Goal: Navigation & Orientation: Find specific page/section

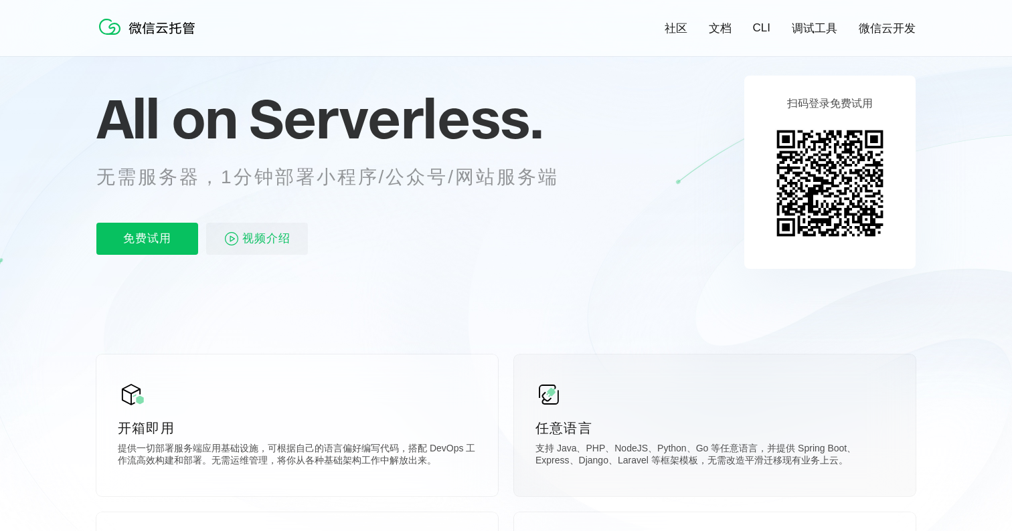
scroll to position [0, 2380]
click at [736, 107] on icon at bounding box center [505, 274] width 1285 height 723
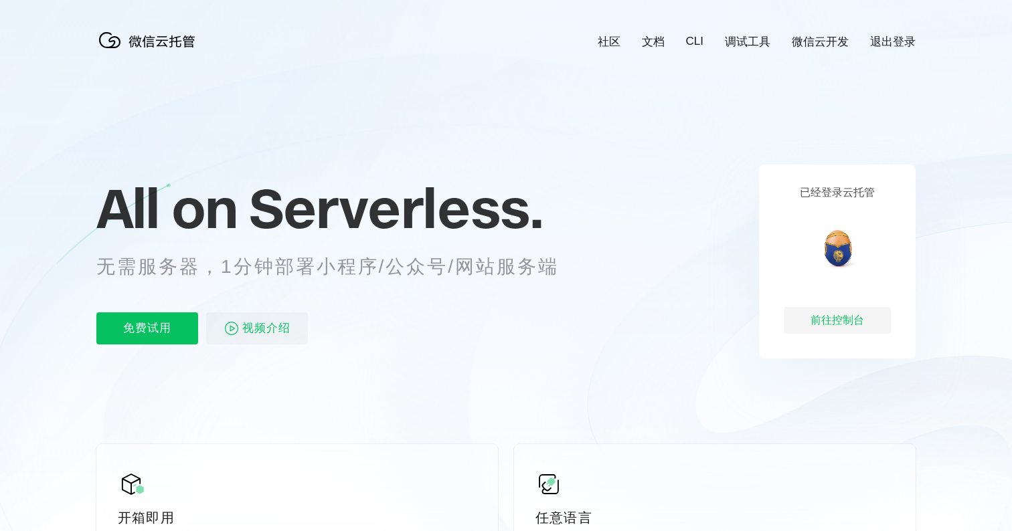
scroll to position [0, 2380]
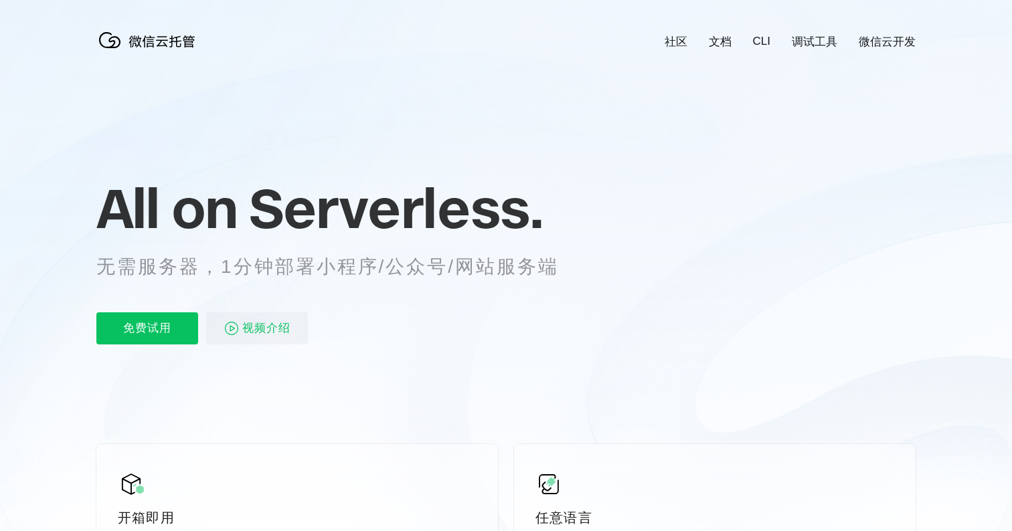
scroll to position [0, 2380]
